Goal: Find specific page/section: Find specific page/section

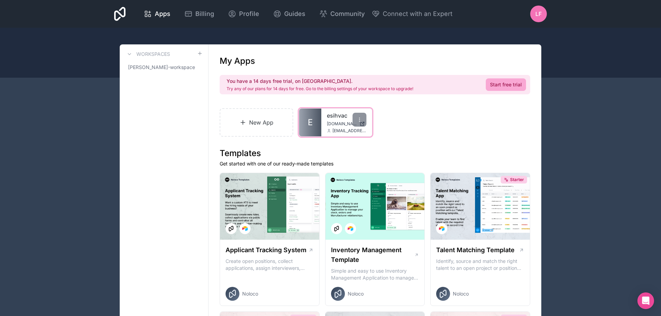
click at [315, 124] on link "E" at bounding box center [310, 123] width 22 height 28
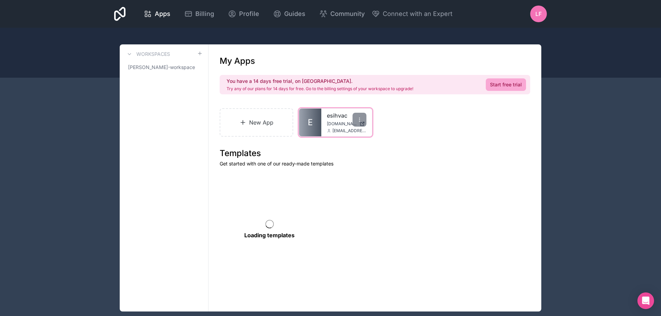
click at [314, 126] on link "E" at bounding box center [310, 123] width 22 height 28
